Goal: Transaction & Acquisition: Download file/media

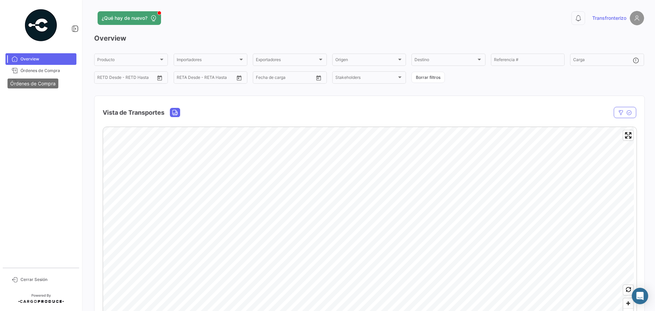
click at [20, 81] on div "Órdenes de Compra" at bounding box center [33, 83] width 51 height 10
click at [50, 79] on div "Órdenes de Compra" at bounding box center [33, 83] width 51 height 10
click at [79, 81] on span "Workspace" at bounding box center [41, 82] width 82 height 12
click at [66, 84] on span "Workspace" at bounding box center [46, 82] width 53 height 6
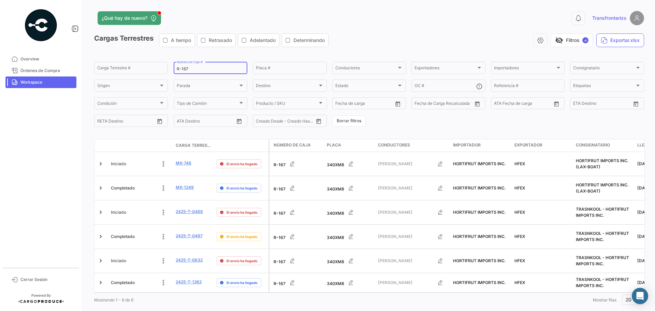
click at [202, 69] on input "R-167" at bounding box center [211, 69] width 68 height 5
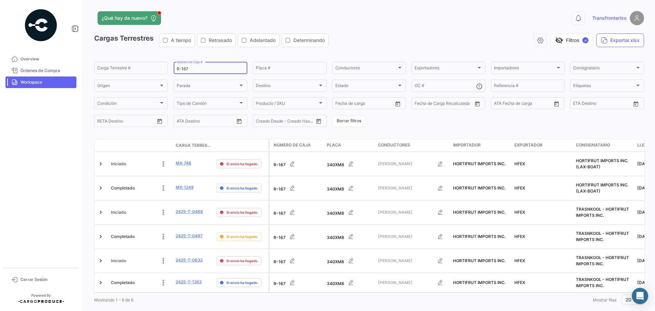
click at [223, 69] on input "R-167" at bounding box center [211, 69] width 68 height 5
click at [217, 69] on input "R-167" at bounding box center [211, 69] width 68 height 5
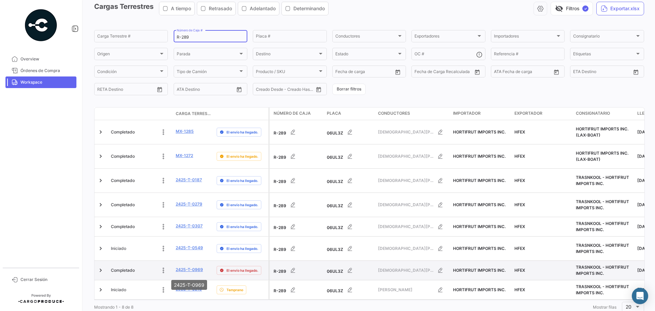
scroll to position [32, 0]
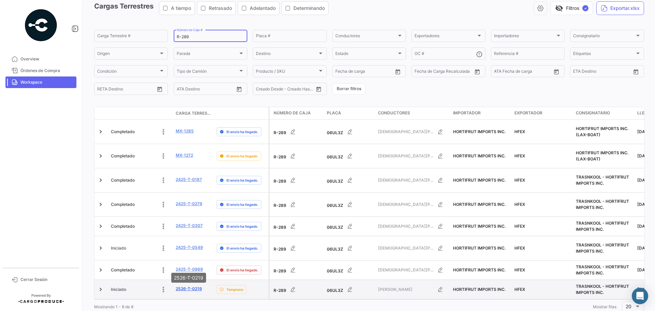
type input "R-289"
click at [185, 286] on link "2526-T-0219" at bounding box center [189, 289] width 26 height 6
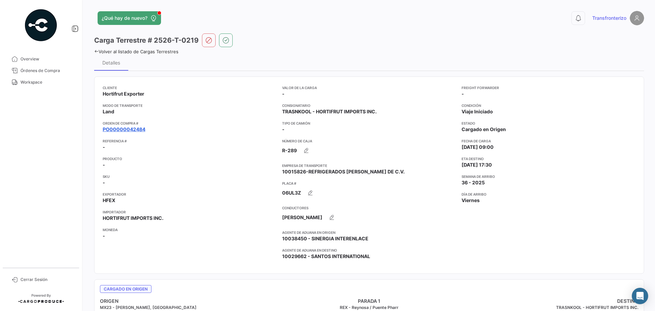
click at [113, 130] on link "PO00000042484" at bounding box center [124, 129] width 43 height 7
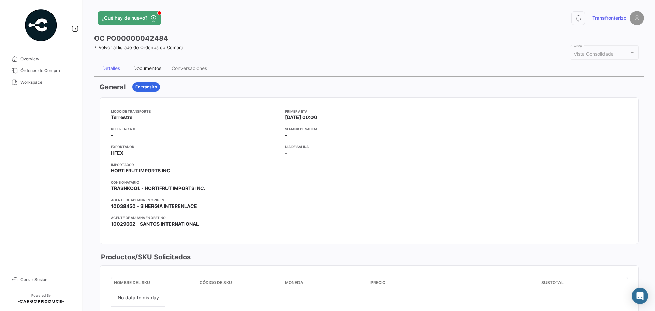
click at [149, 67] on div "Documentos" at bounding box center [147, 68] width 28 height 6
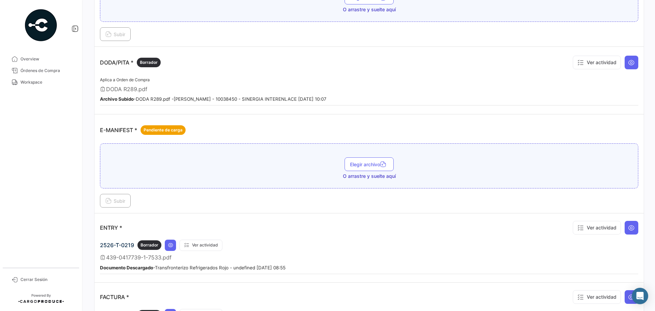
scroll to position [432, 0]
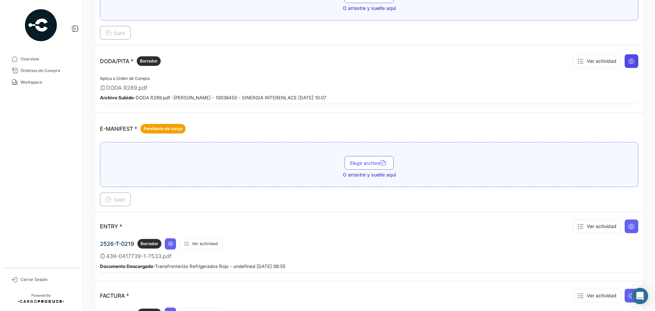
click at [629, 62] on icon at bounding box center [631, 61] width 7 height 7
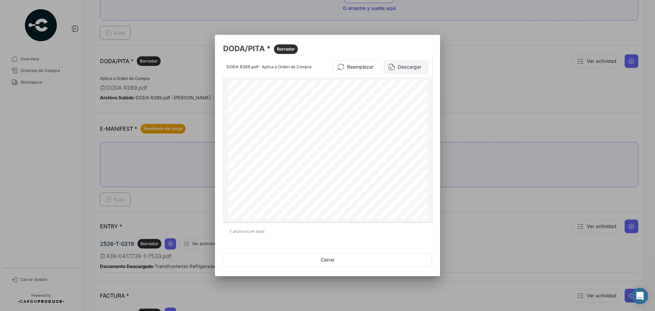
click at [409, 69] on button "Descargar" at bounding box center [406, 67] width 45 height 14
drag, startPoint x: 379, startPoint y: 262, endPoint x: 384, endPoint y: 253, distance: 10.1
click at [379, 262] on button "Cerrar" at bounding box center [327, 260] width 209 height 14
